Goal: Find specific page/section: Find specific page/section

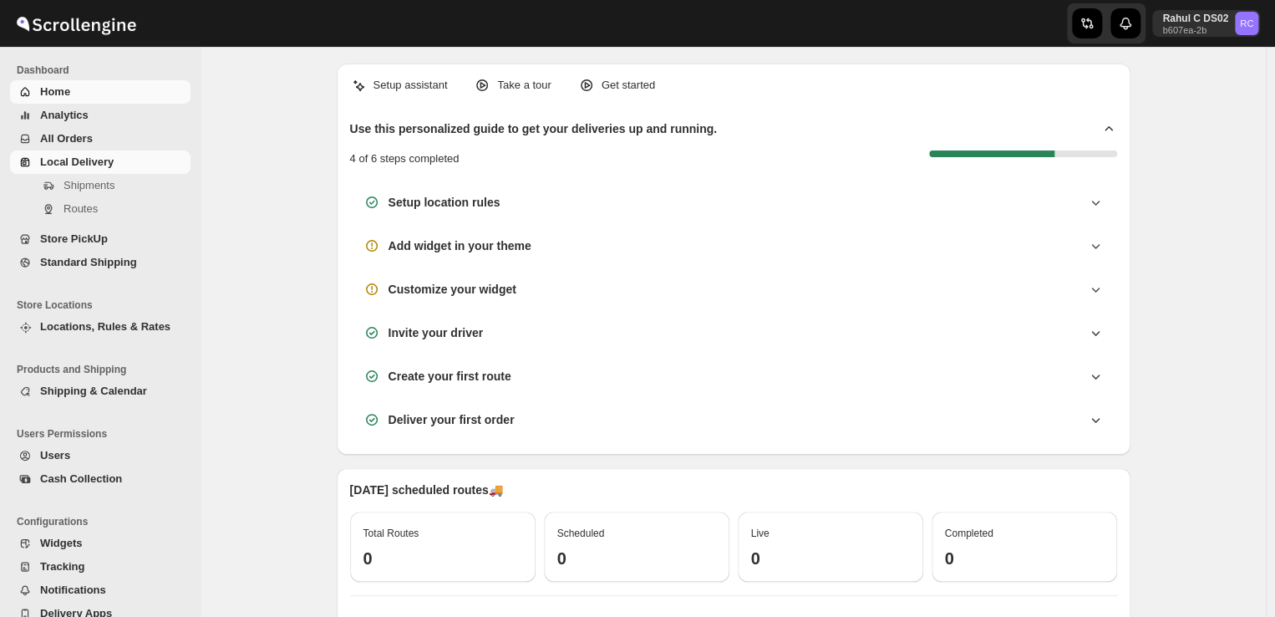
click at [104, 162] on span "Local Delivery" at bounding box center [77, 161] width 74 height 13
